Goal: Navigation & Orientation: Find specific page/section

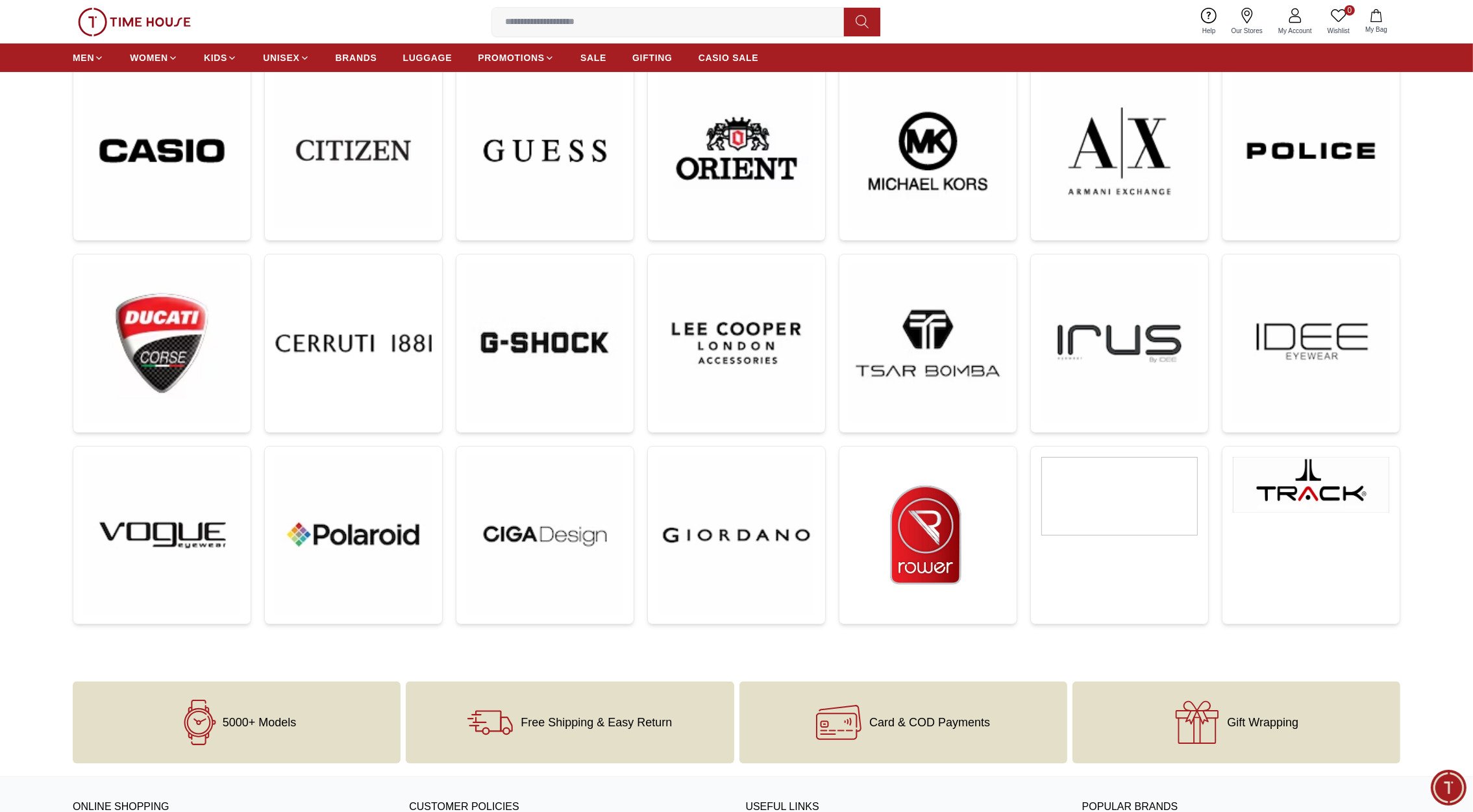
scroll to position [411, 0]
click at [1314, 522] on link at bounding box center [1311, 534] width 178 height 178
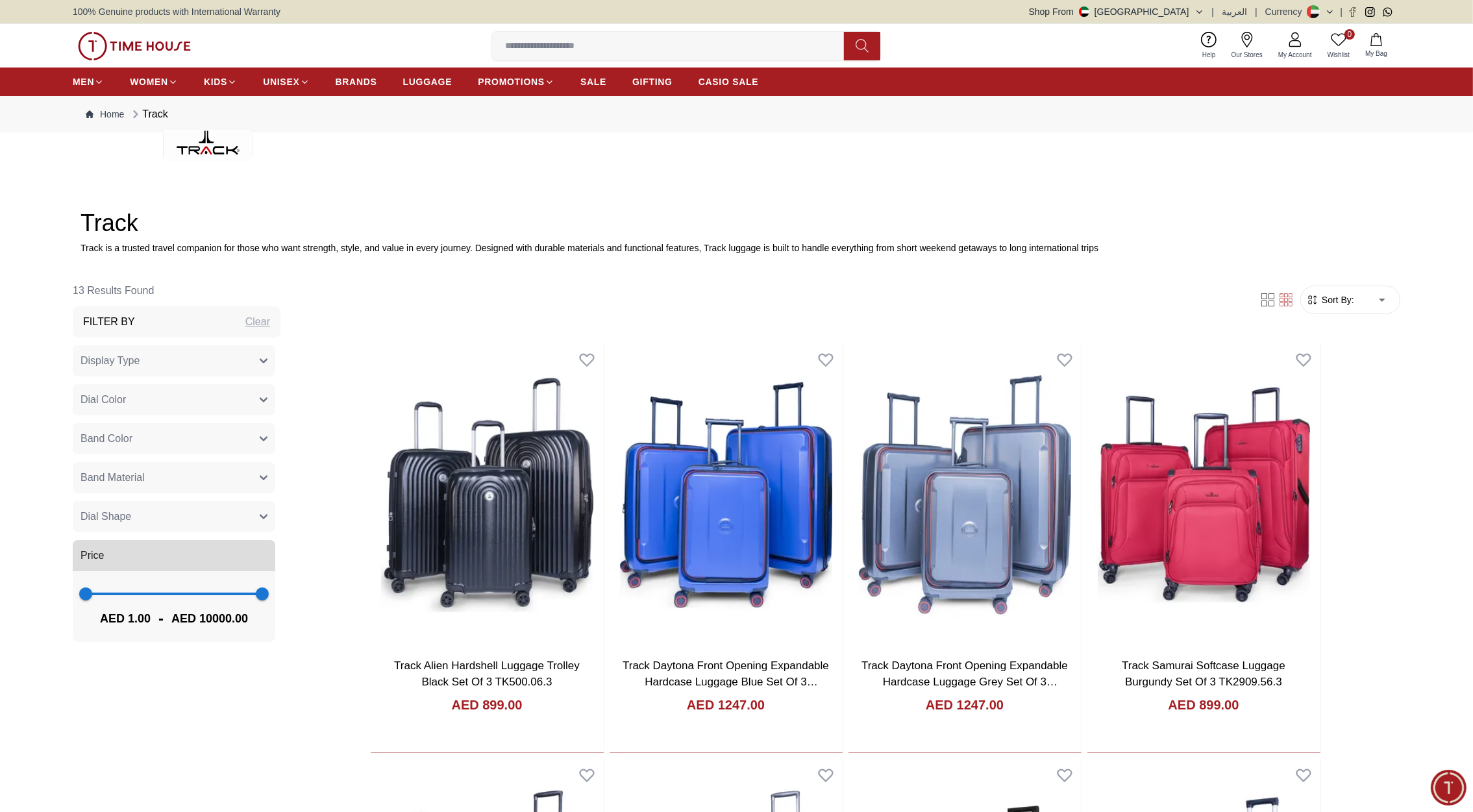
scroll to position [411, 0]
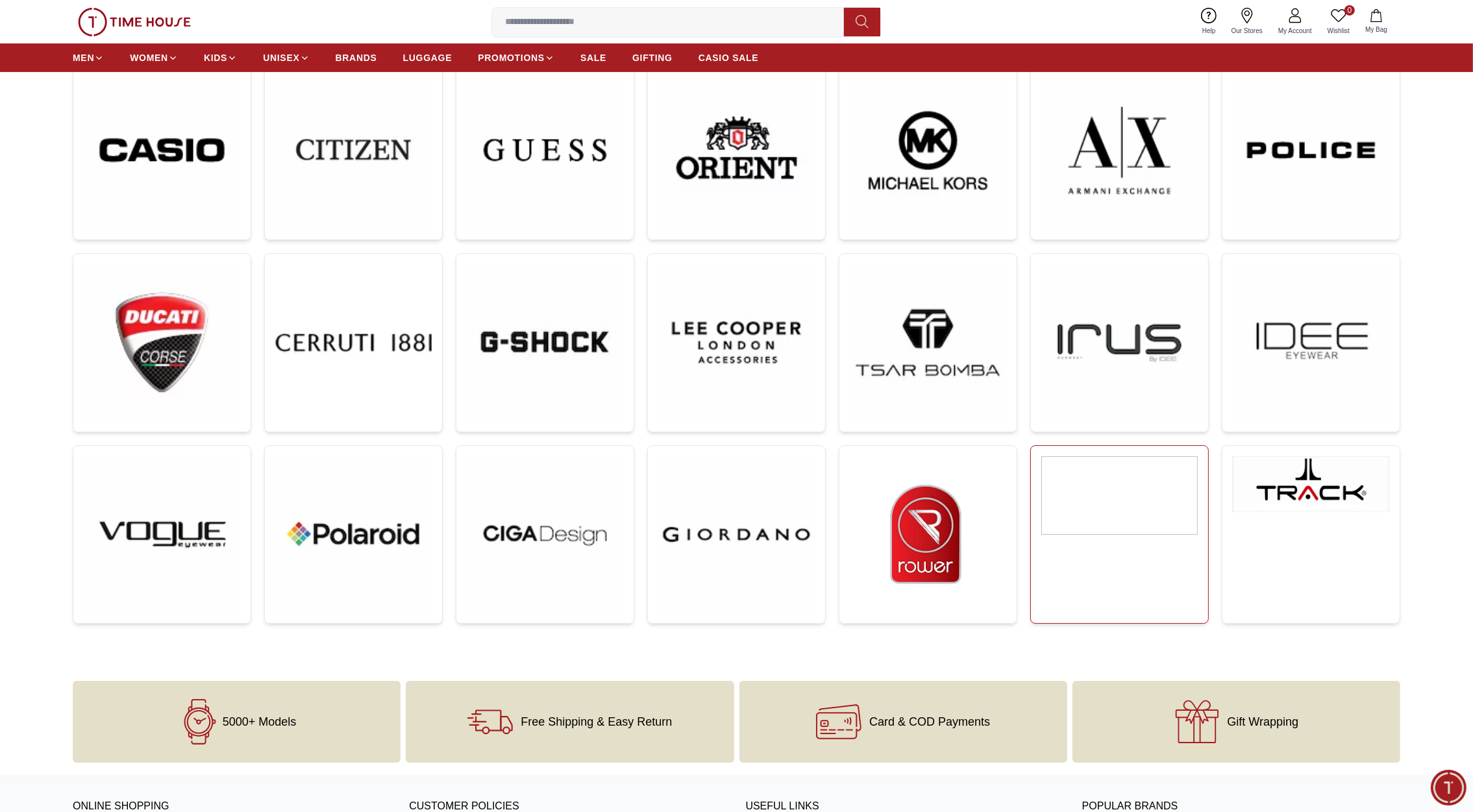
click at [1151, 479] on img at bounding box center [1119, 495] width 156 height 79
